Goal: Find specific page/section: Find specific page/section

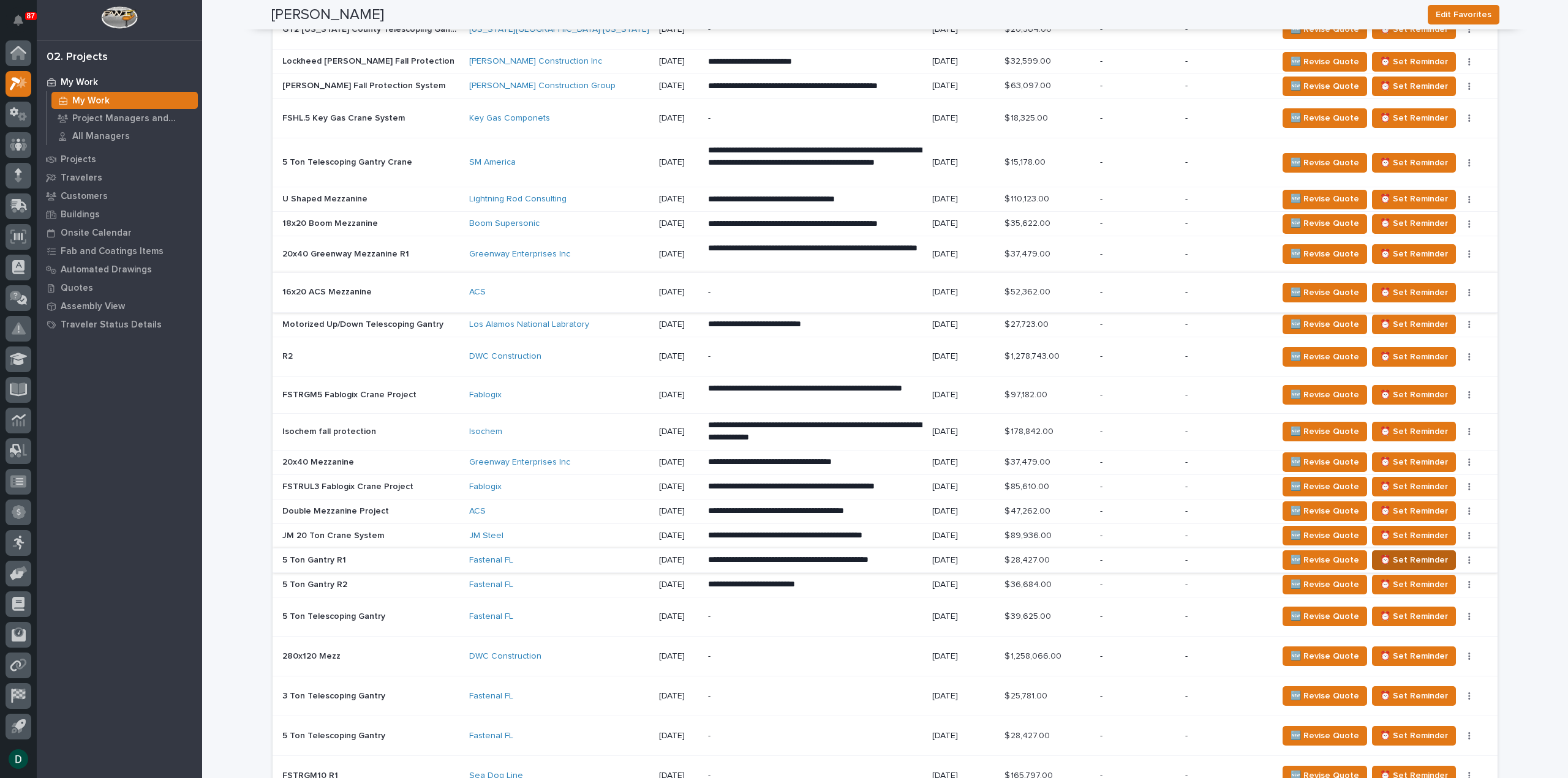
scroll to position [2017, 0]
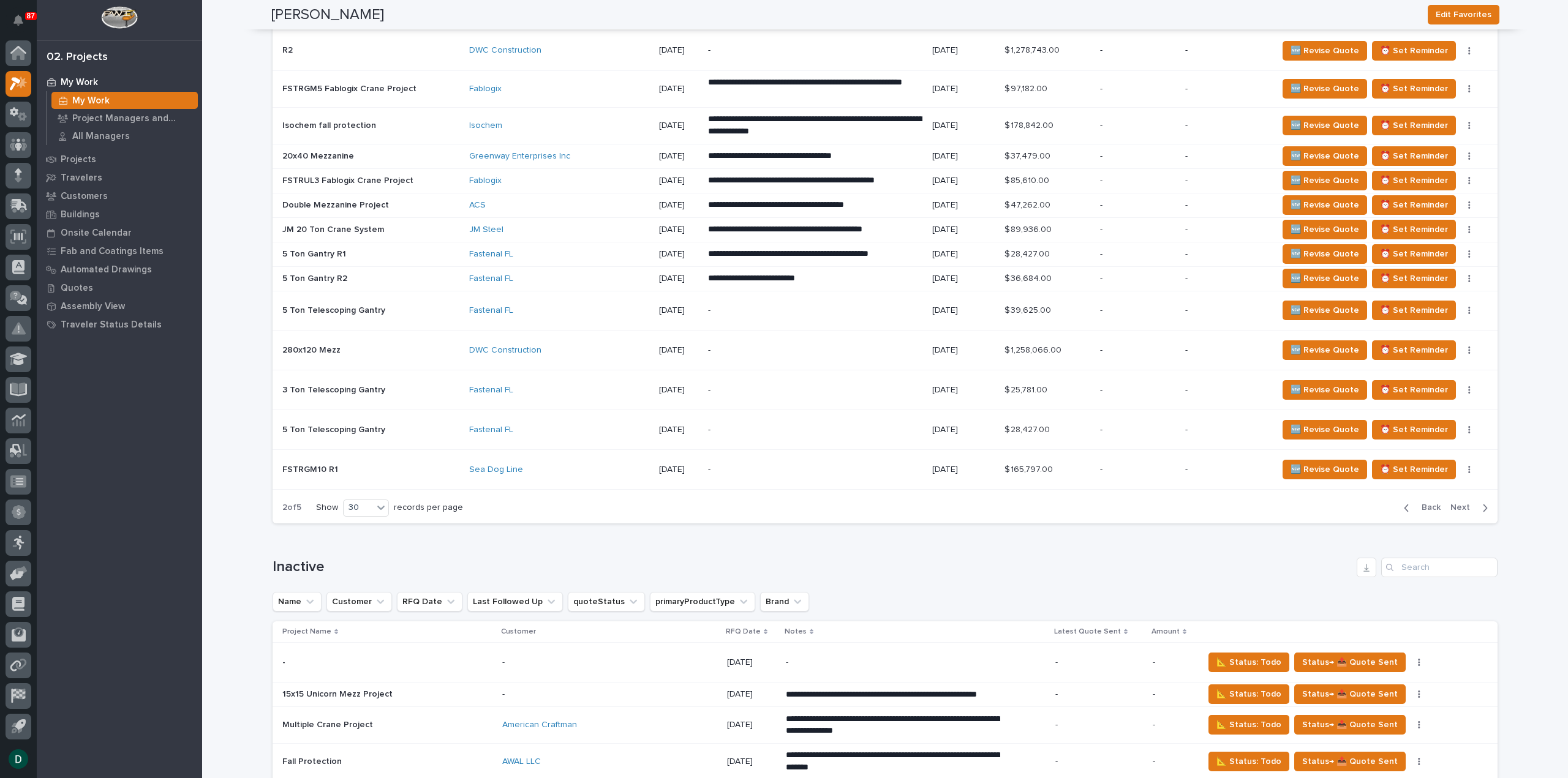
drag, startPoint x: 1426, startPoint y: 490, endPoint x: 1389, endPoint y: 523, distance: 49.6
click at [1426, 502] on span "Back" at bounding box center [1427, 508] width 26 height 11
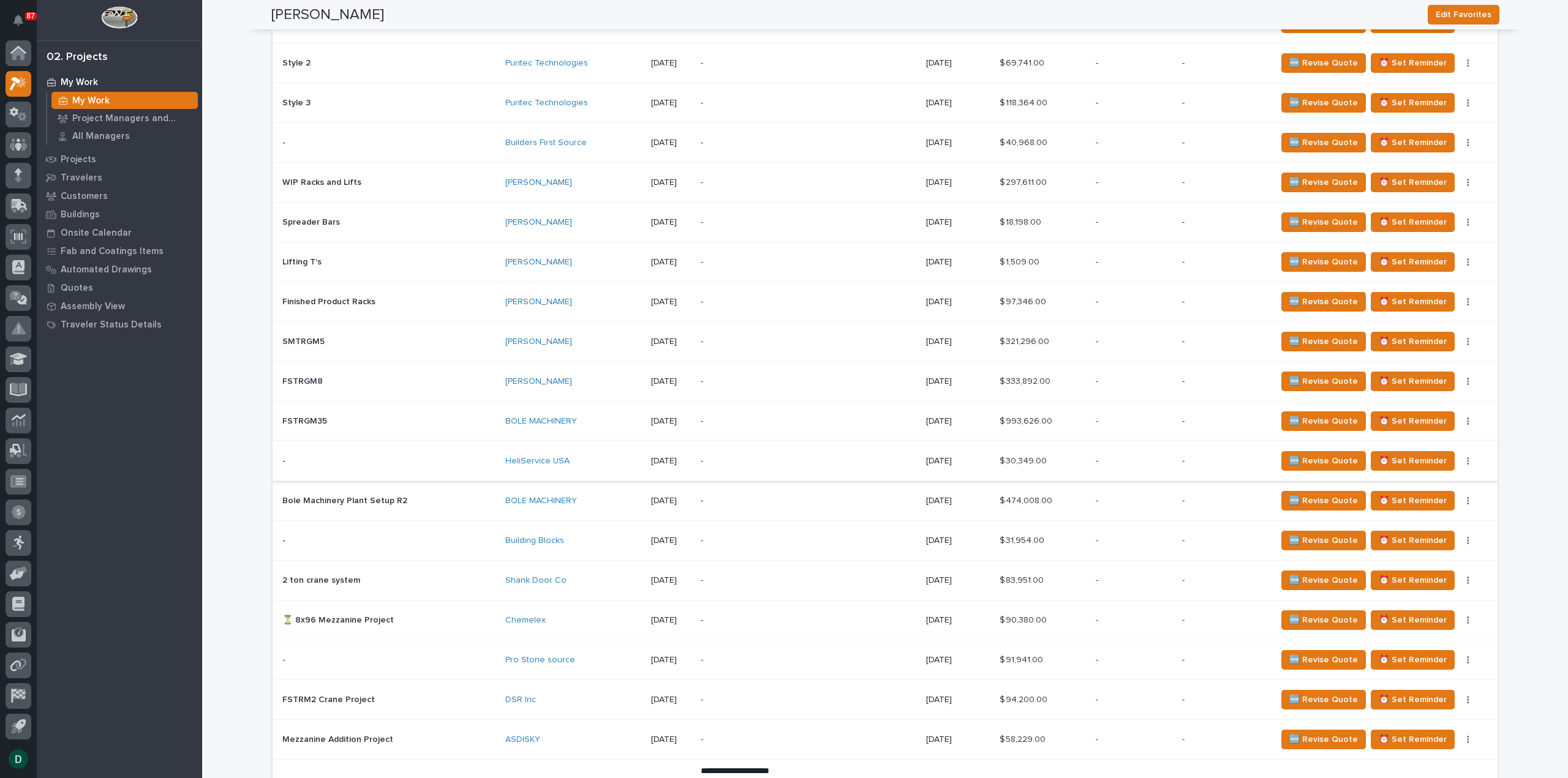
scroll to position [1653, 0]
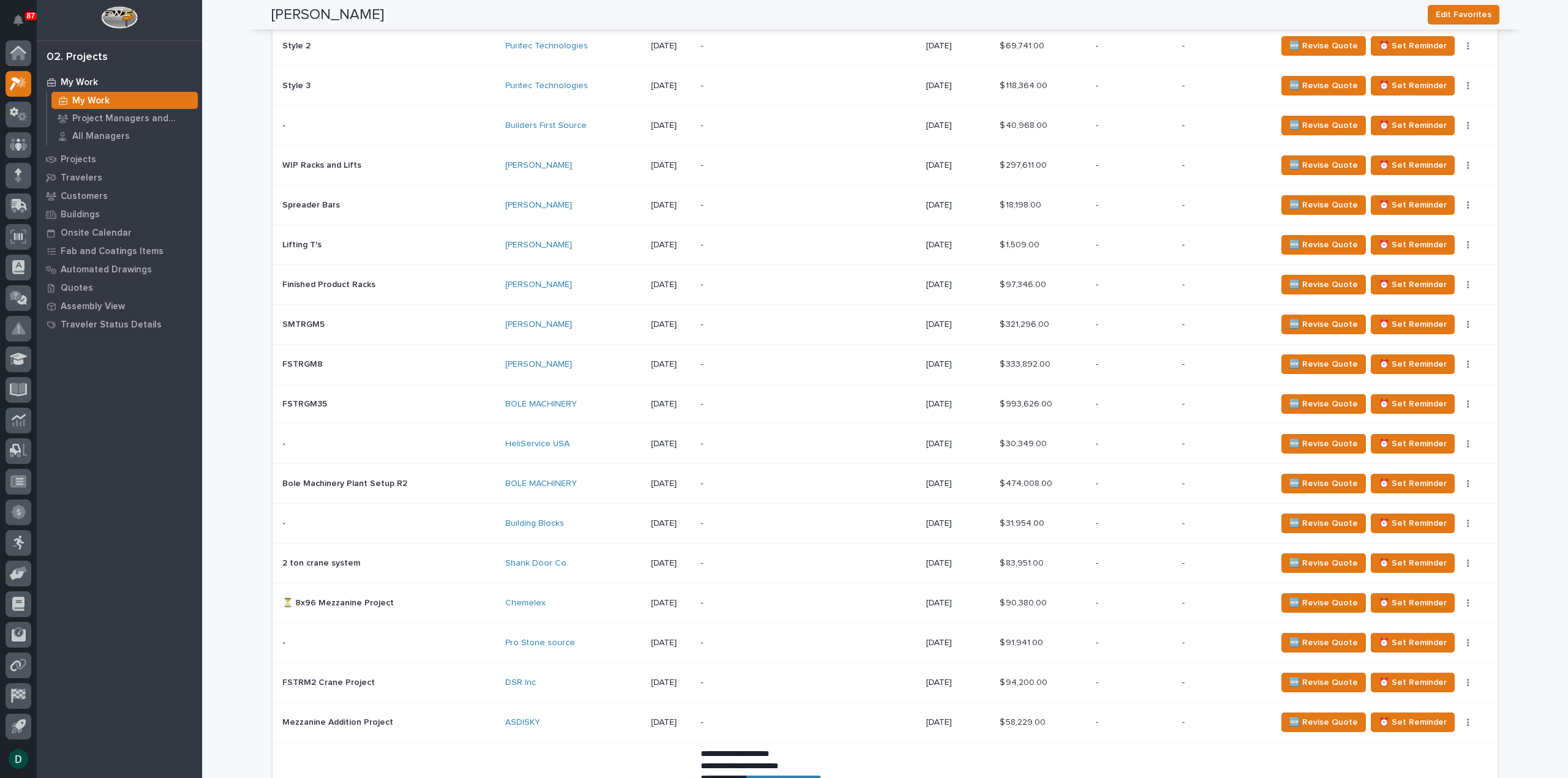
click at [420, 439] on p at bounding box center [389, 444] width 213 height 11
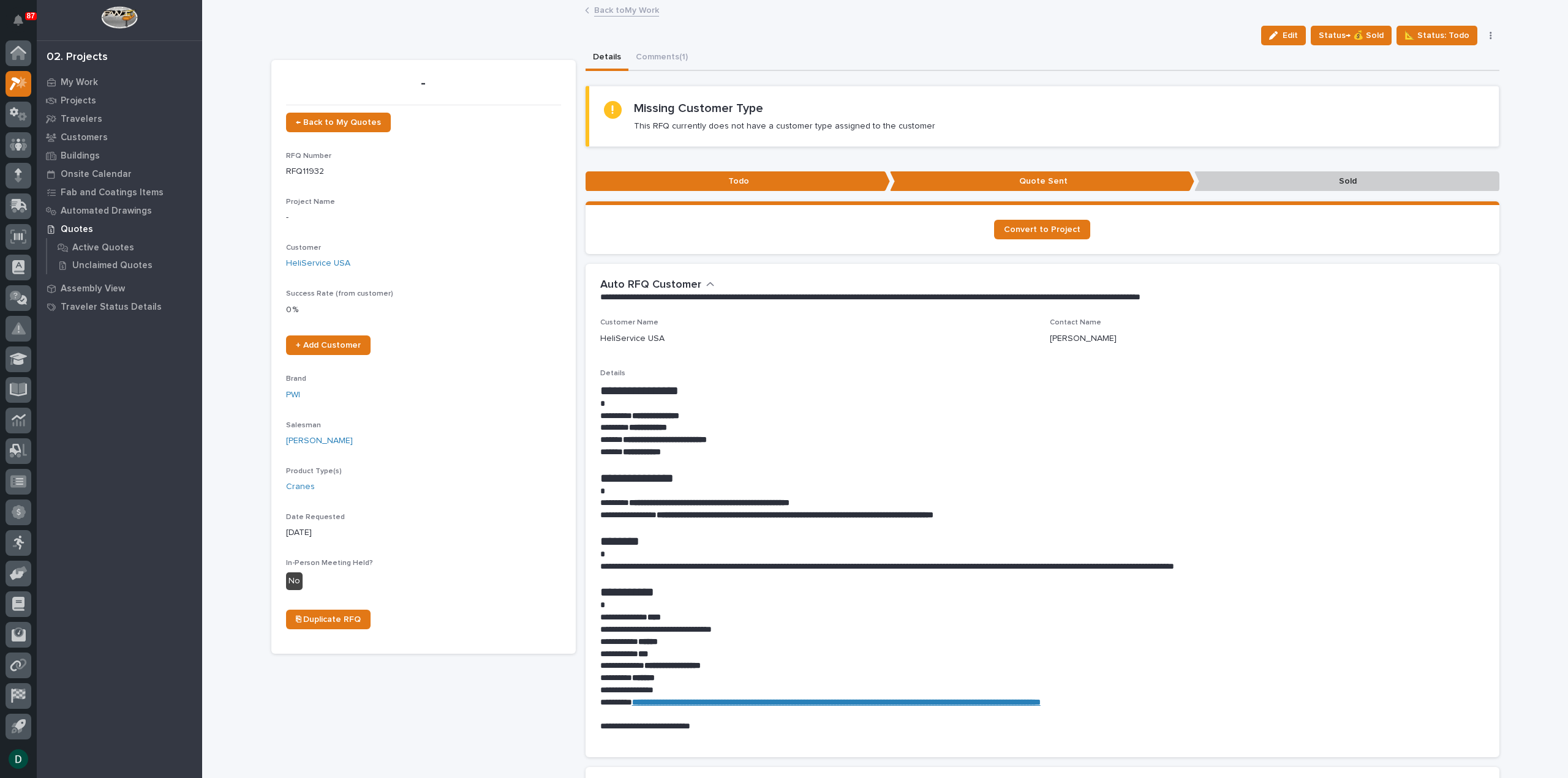
click at [611, 11] on link "Back to My Work" at bounding box center [627, 9] width 65 height 14
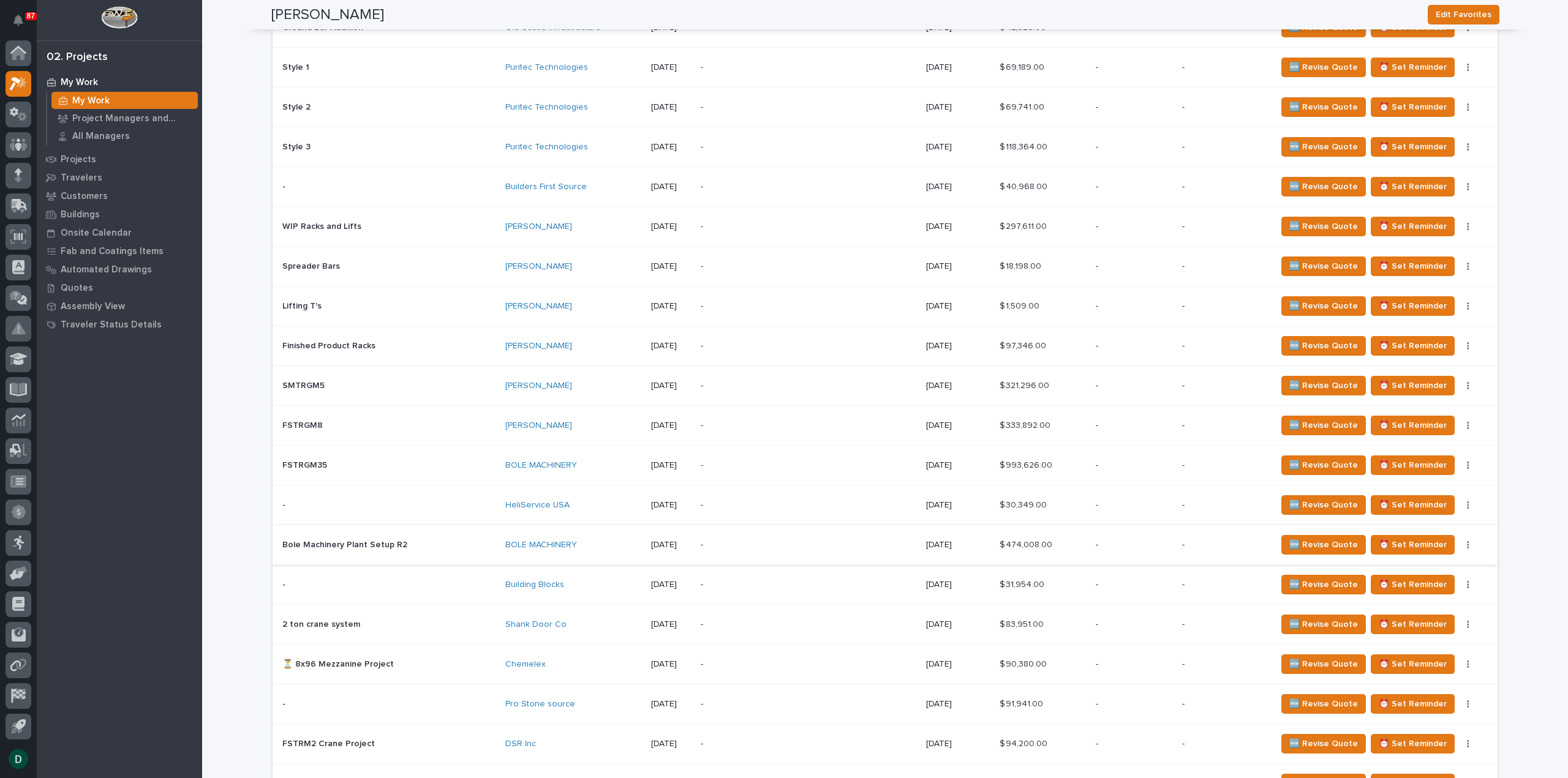
scroll to position [1653, 0]
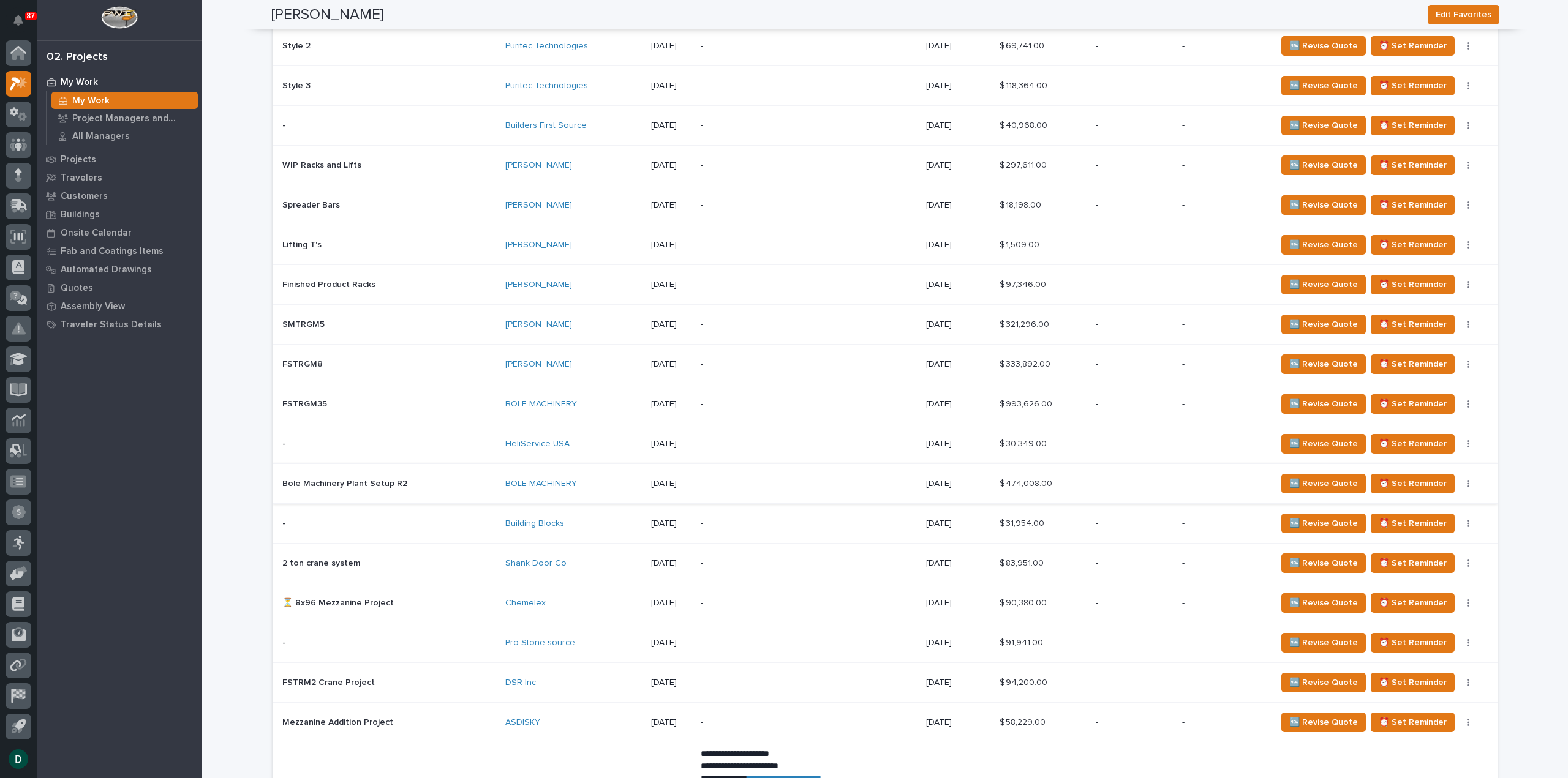
click at [425, 638] on p at bounding box center [389, 643] width 213 height 11
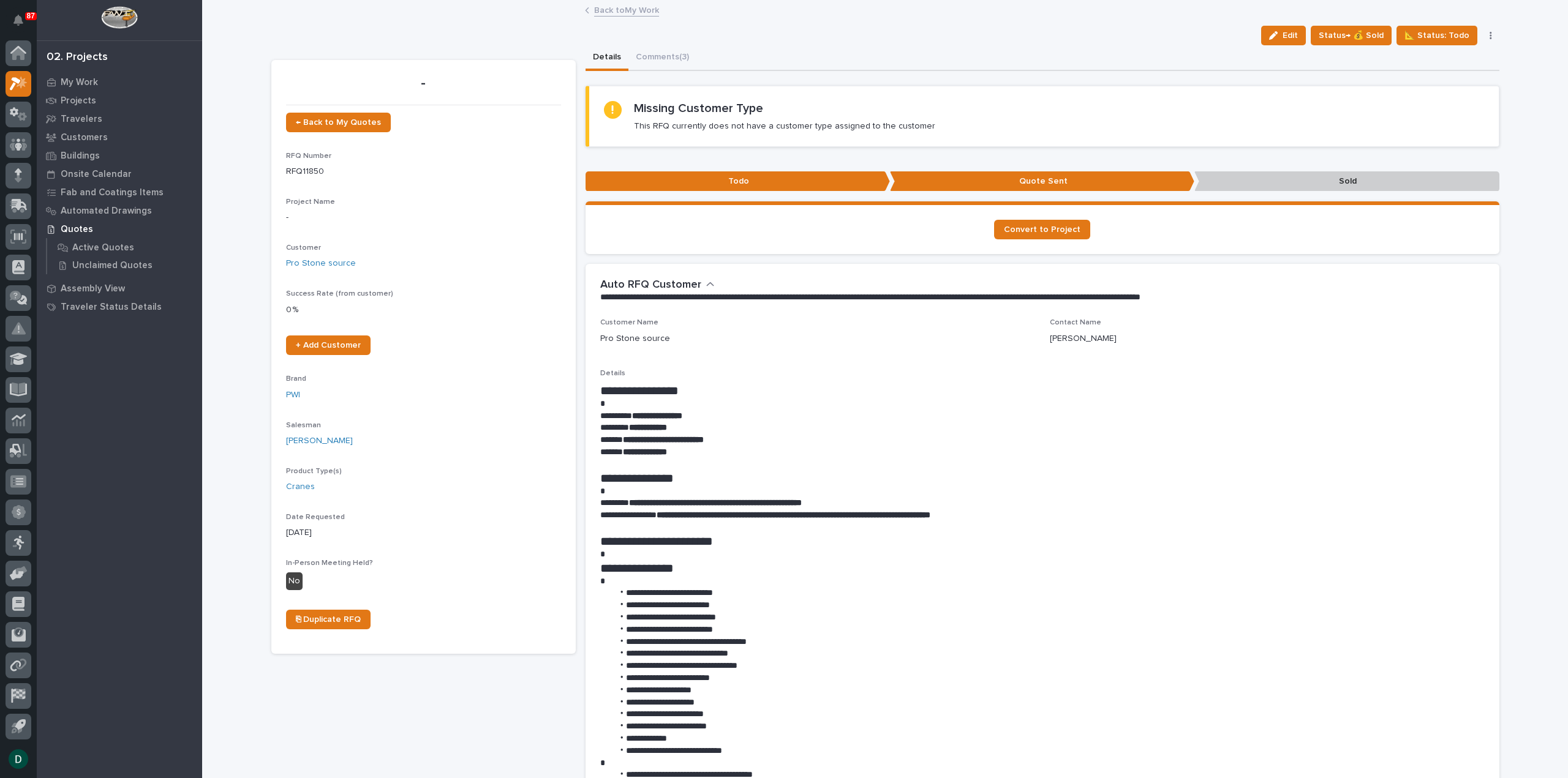
click at [597, 7] on link "Back to My Work" at bounding box center [627, 9] width 65 height 14
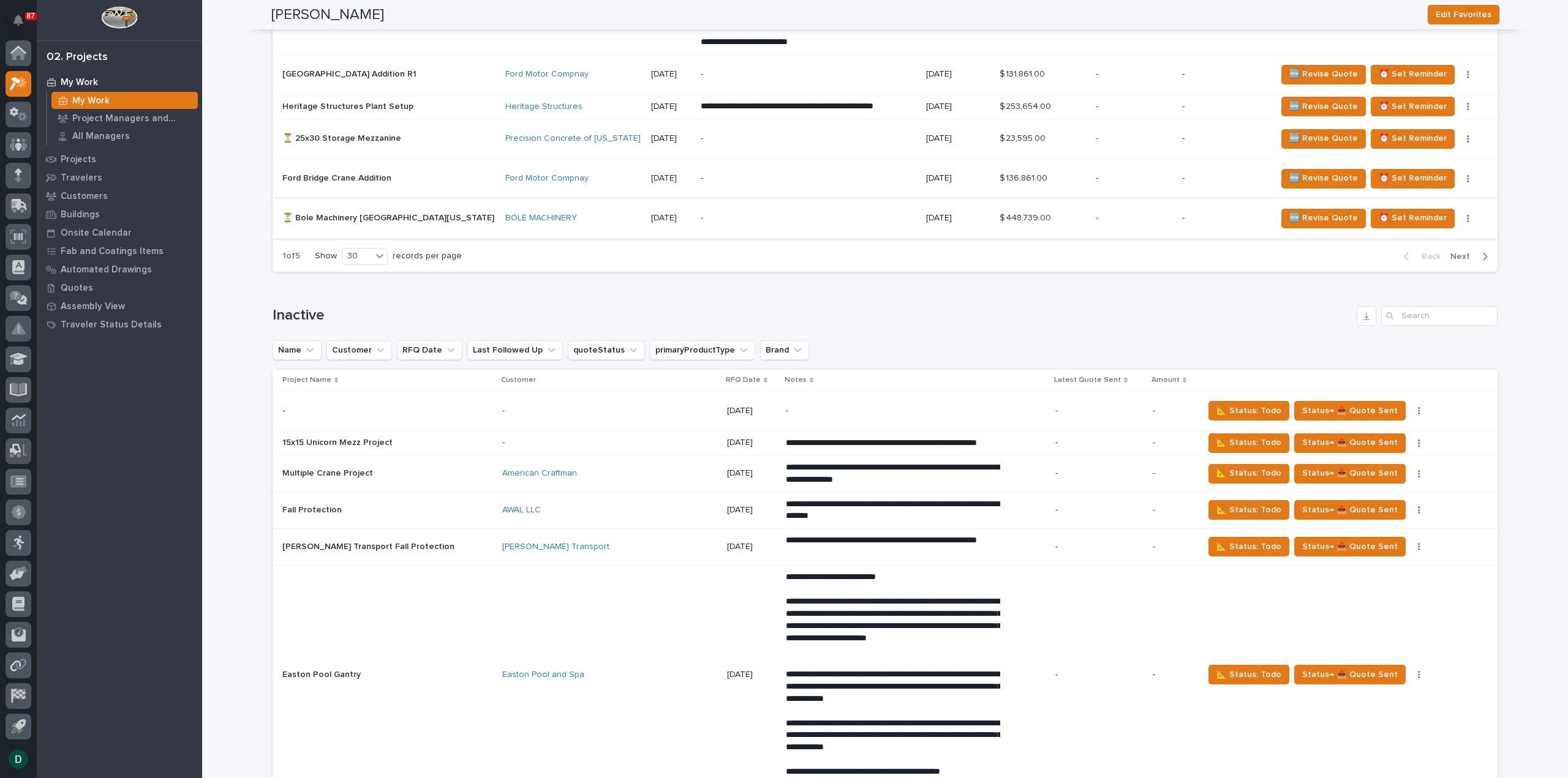
scroll to position [2694, 0]
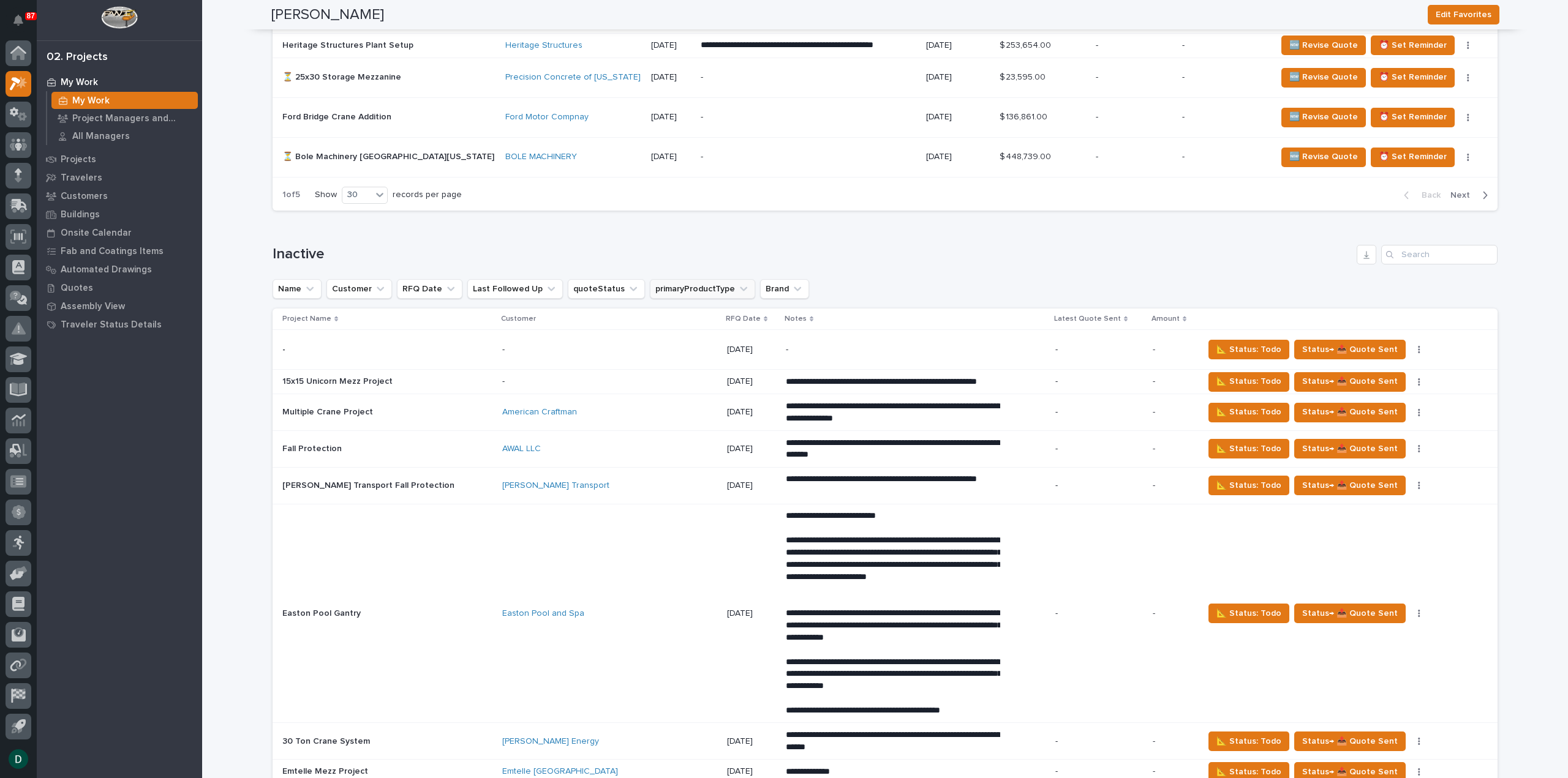
click at [737, 283] on icon "primaryProductType" at bounding box center [743, 289] width 12 height 12
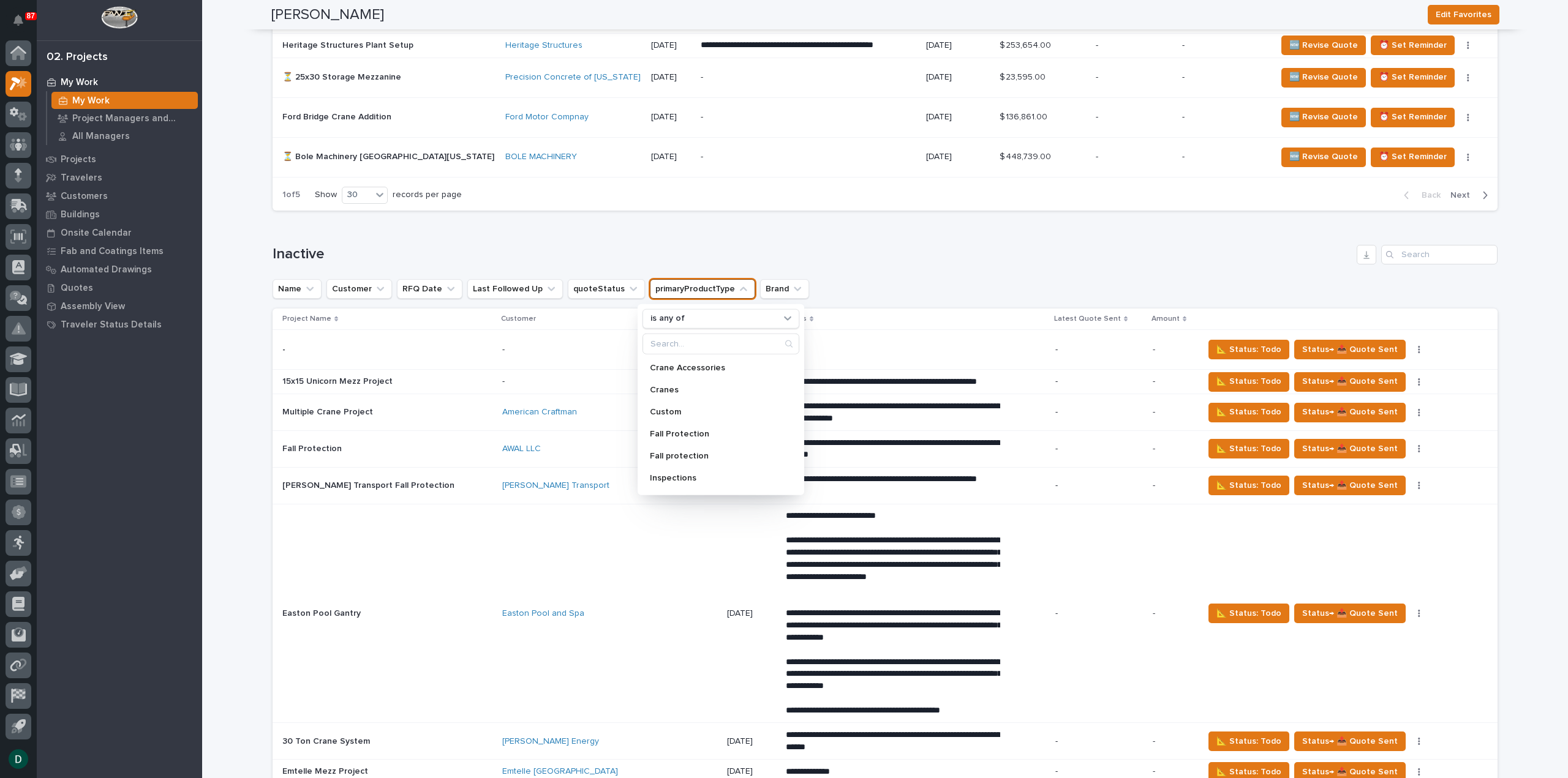
click at [695, 280] on button "primaryProductType" at bounding box center [702, 288] width 106 height 19
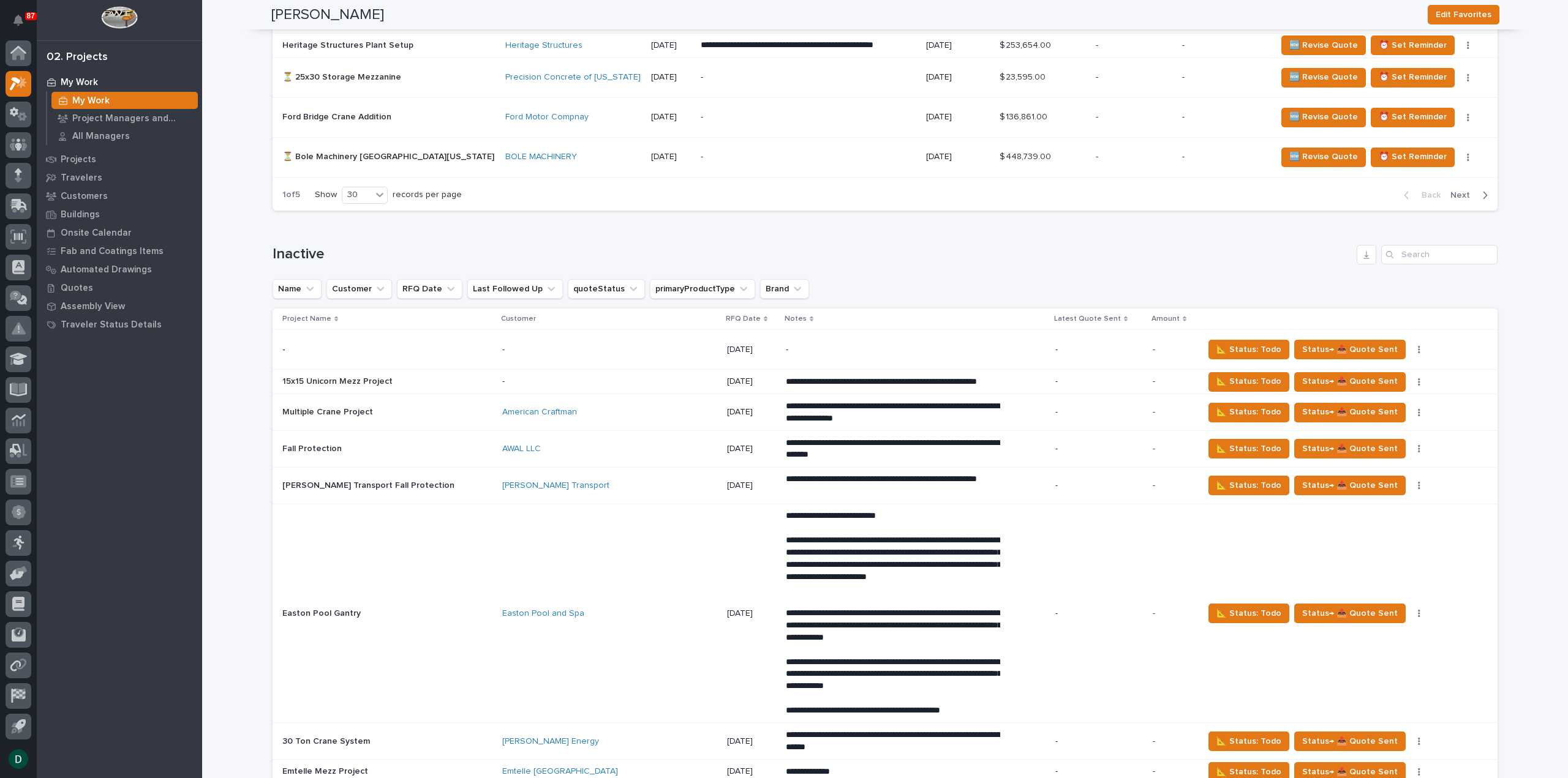
click at [726, 312] on div "RFQ Date" at bounding box center [752, 319] width 51 height 14
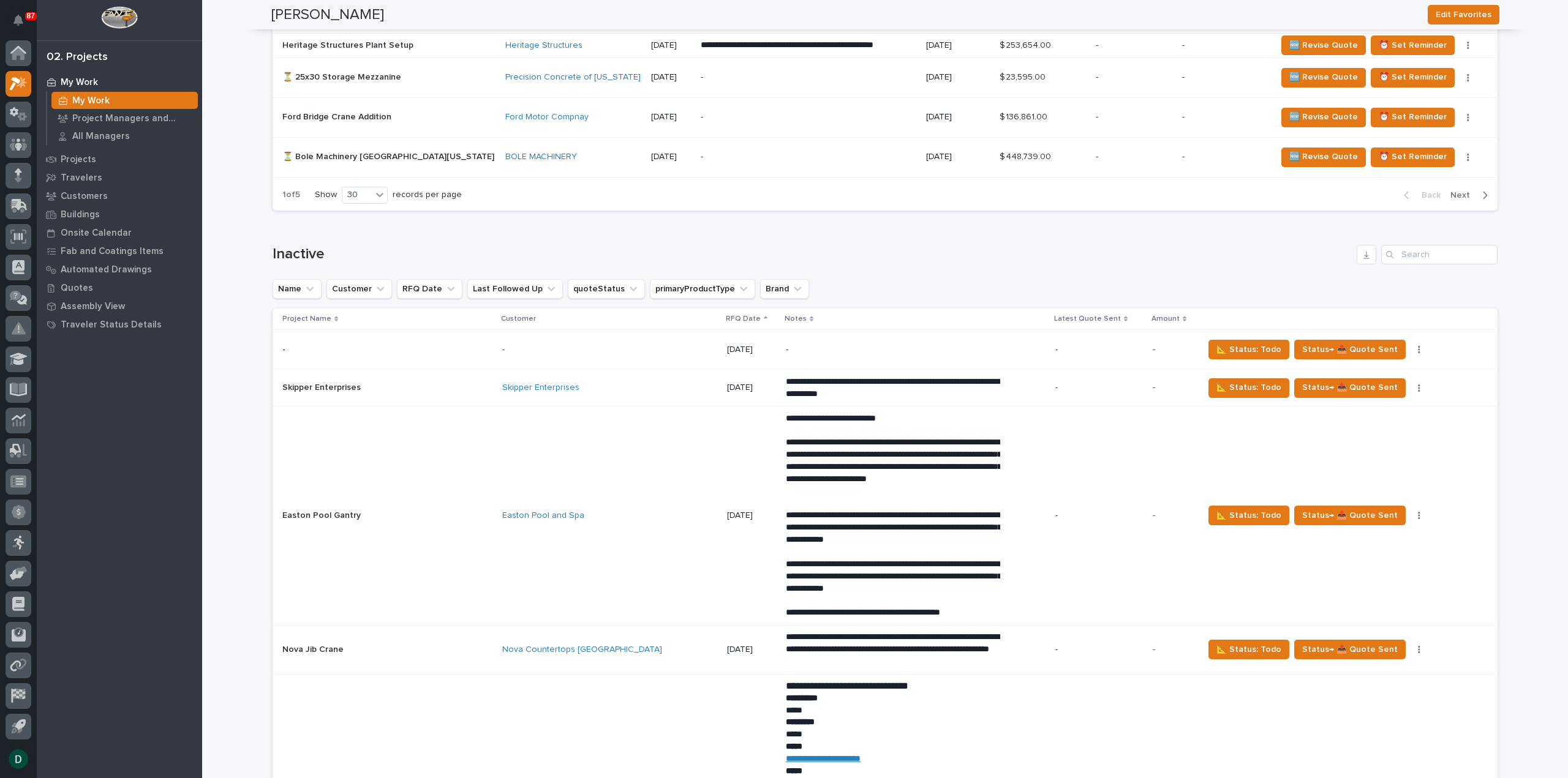
click at [763, 316] on icon at bounding box center [765, 319] width 4 height 6
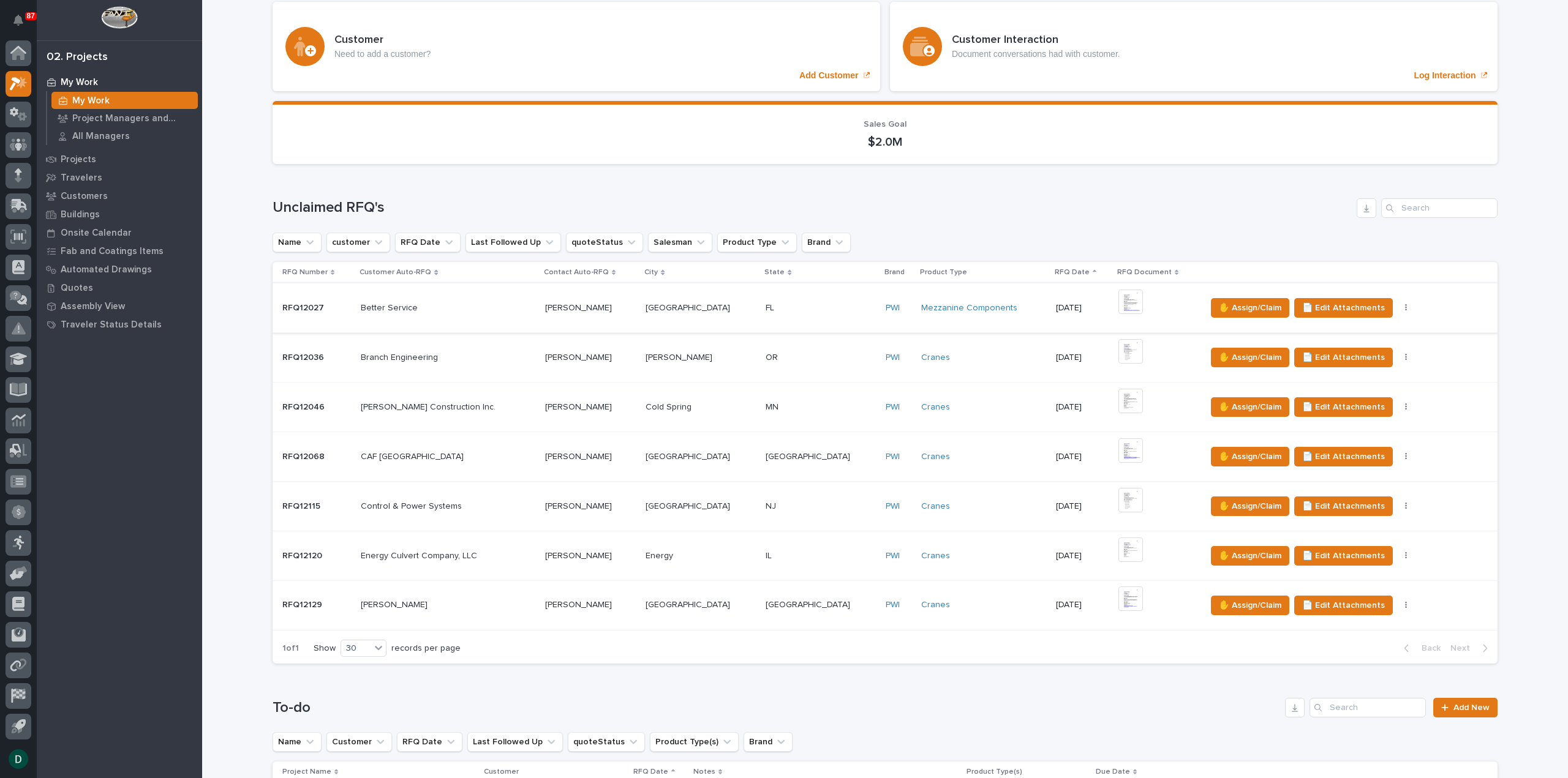
scroll to position [122, 0]
